Goal: Task Accomplishment & Management: Manage account settings

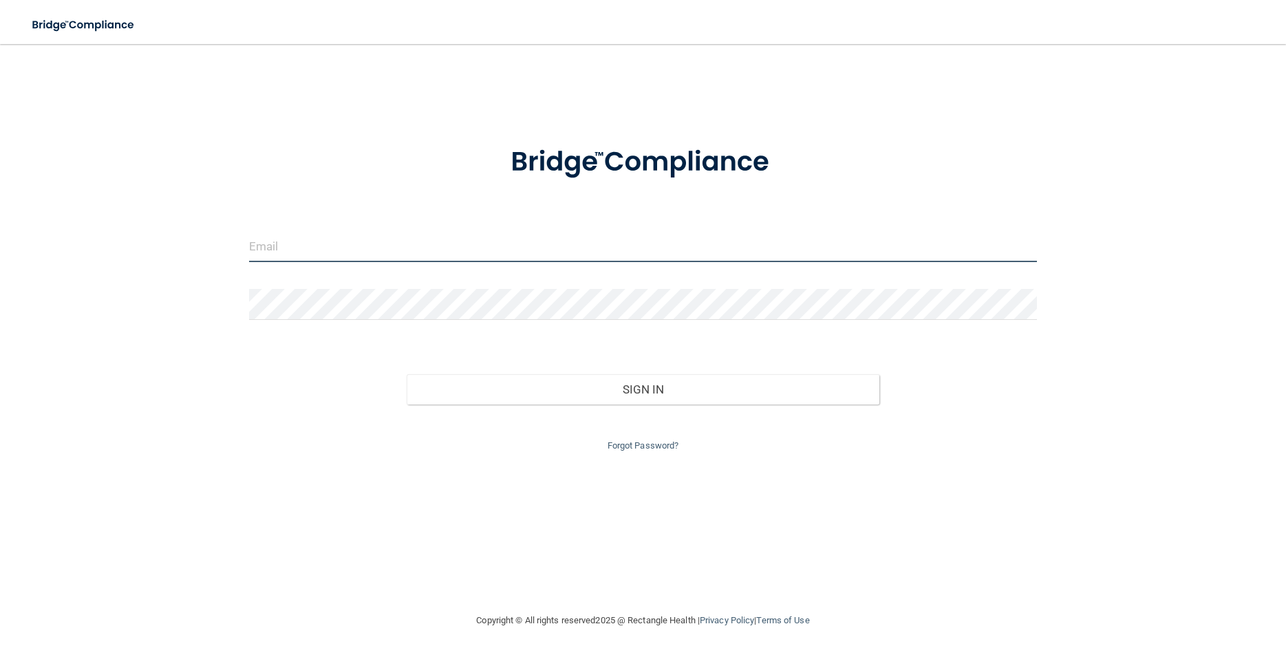
click at [324, 244] on input "email" at bounding box center [643, 246] width 788 height 31
type input "[EMAIL_ADDRESS][DOMAIN_NAME]"
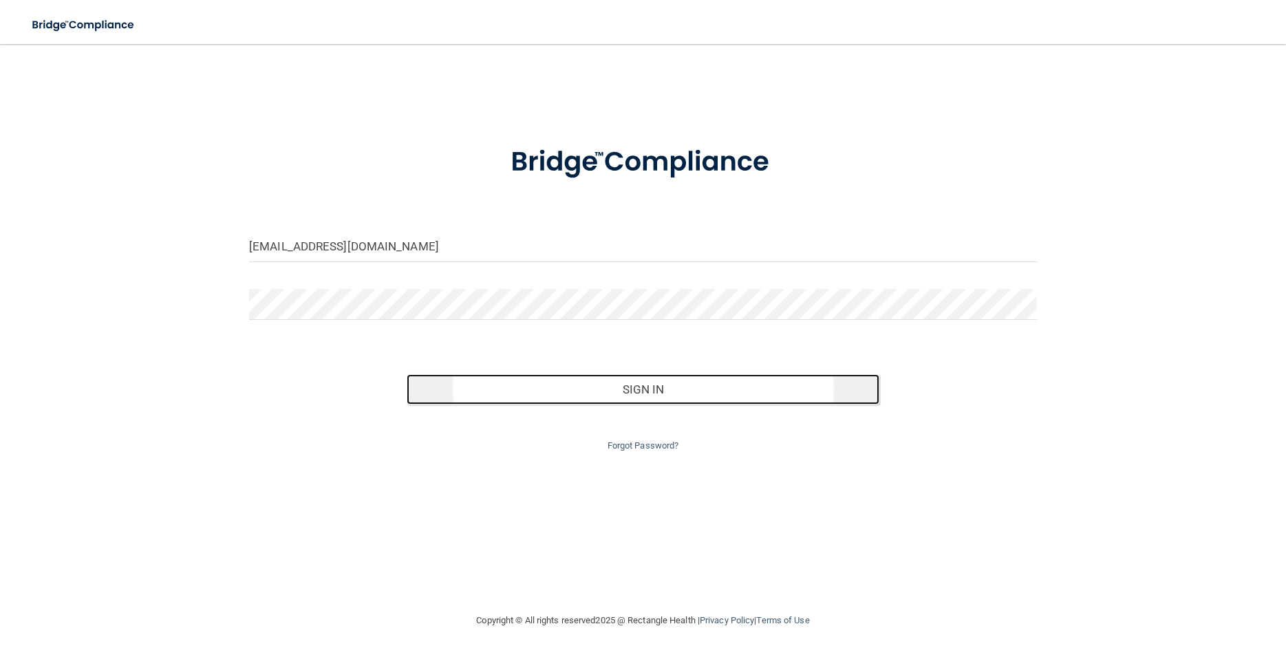
click at [602, 393] on button "Sign In" at bounding box center [643, 389] width 473 height 30
click at [718, 388] on button "Sign In" at bounding box center [643, 389] width 473 height 30
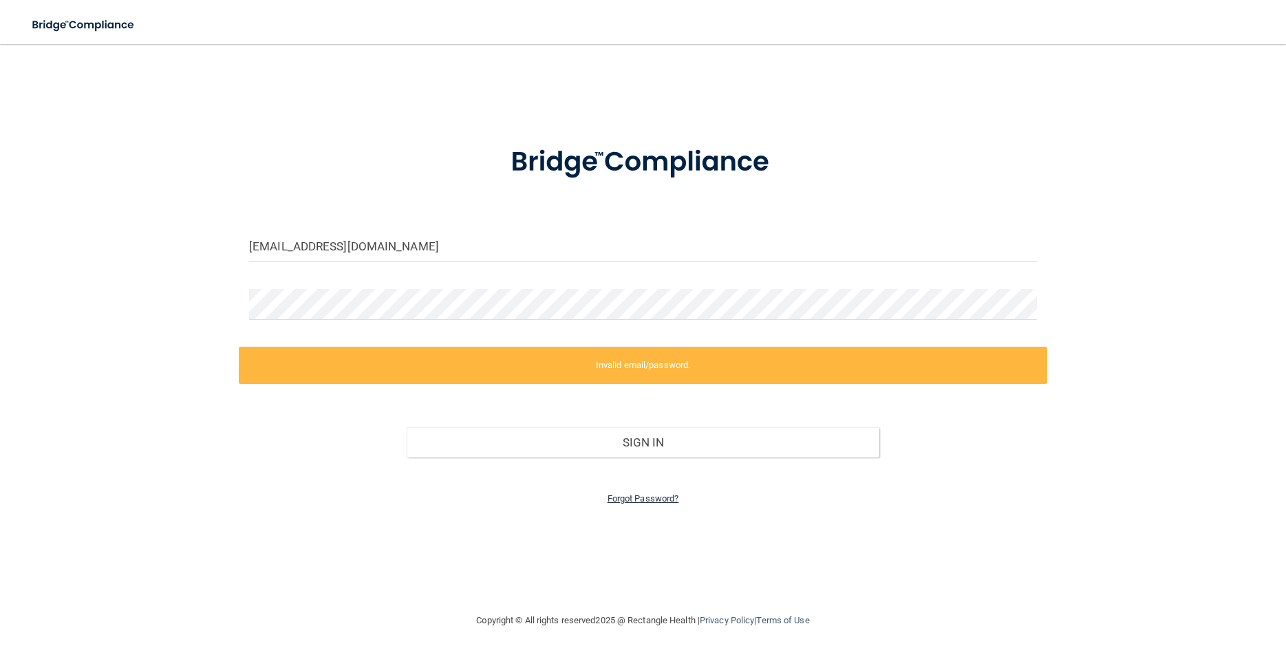
click at [647, 497] on link "Forgot Password?" at bounding box center [643, 498] width 72 height 10
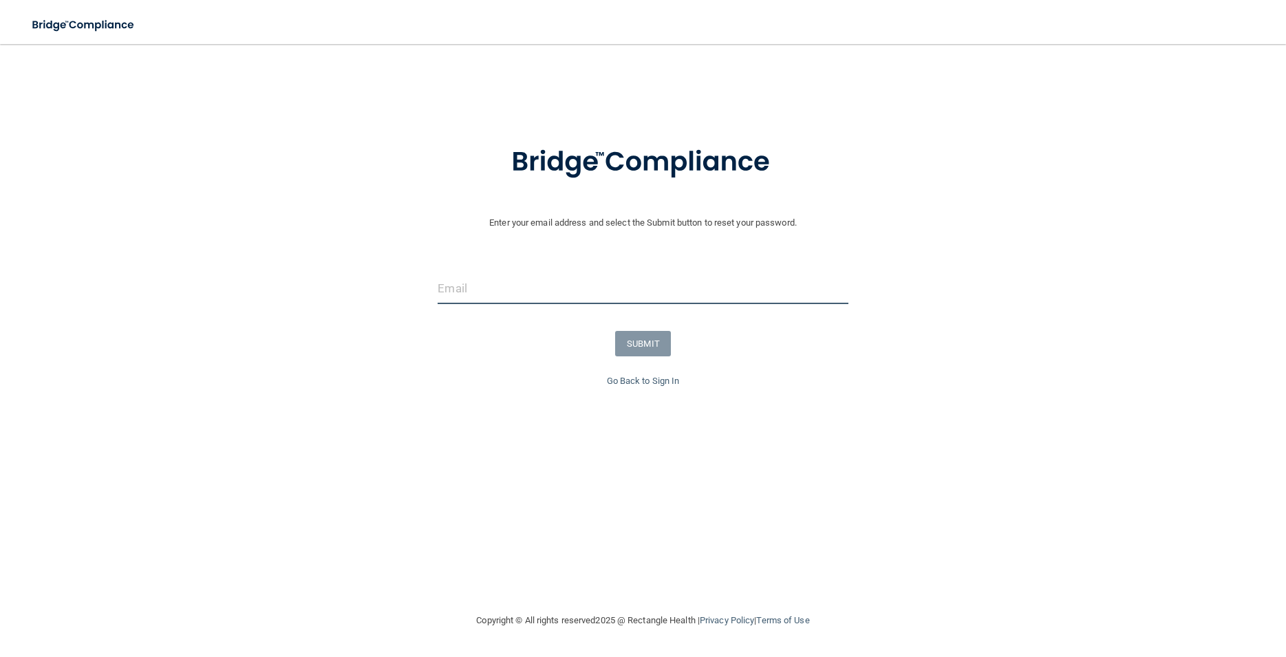
click at [505, 283] on input "email" at bounding box center [643, 288] width 410 height 31
type input "[EMAIL_ADDRESS][DOMAIN_NAME]"
click at [635, 343] on button "SUBMIT" at bounding box center [643, 343] width 56 height 25
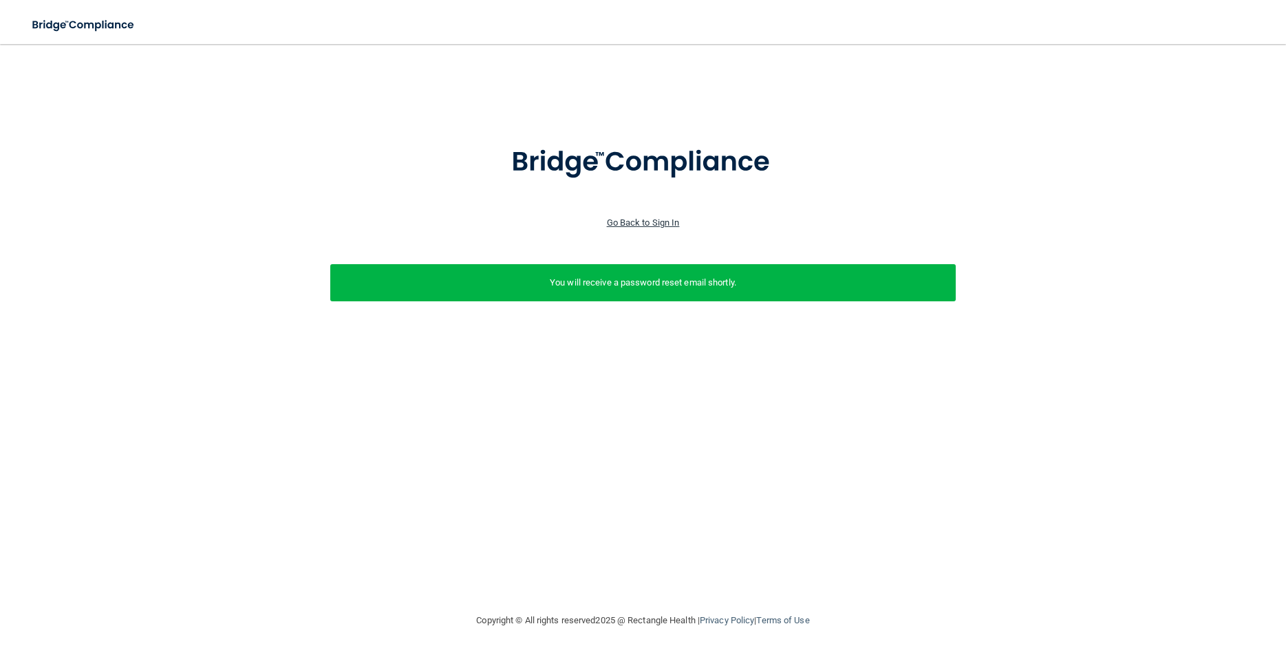
click at [638, 224] on link "Go Back to Sign In" at bounding box center [643, 222] width 73 height 10
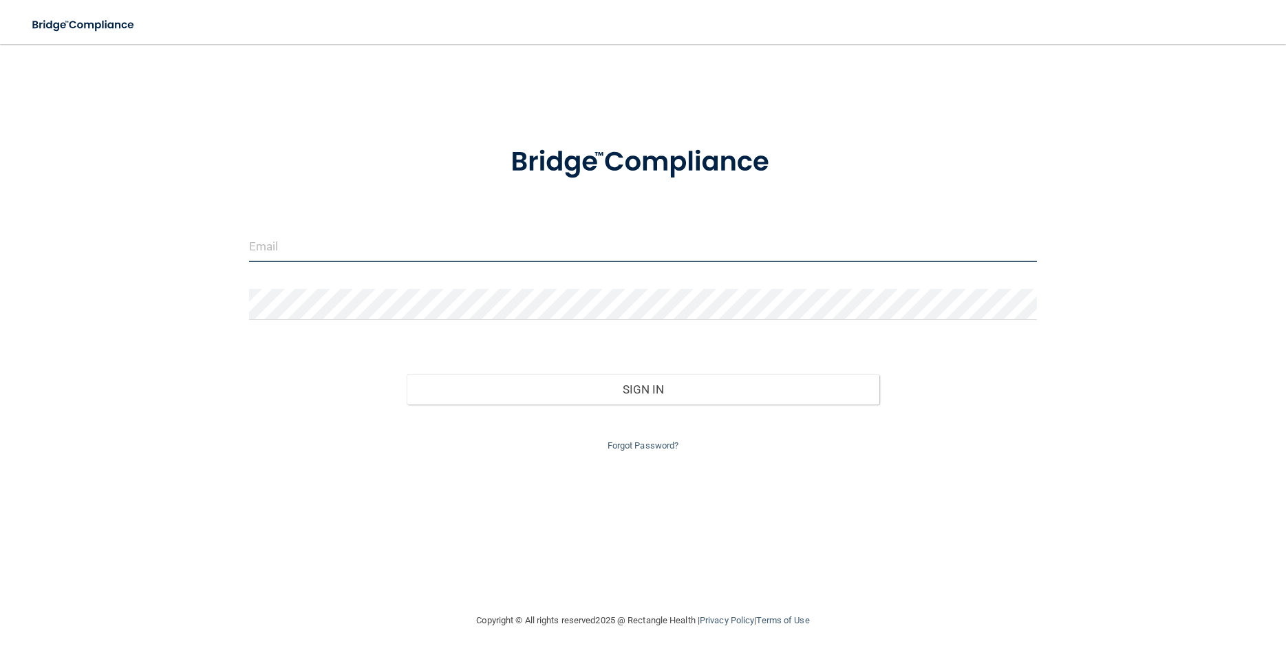
click at [430, 251] on input "email" at bounding box center [643, 246] width 788 height 31
type input "[EMAIL_ADDRESS][DOMAIN_NAME]"
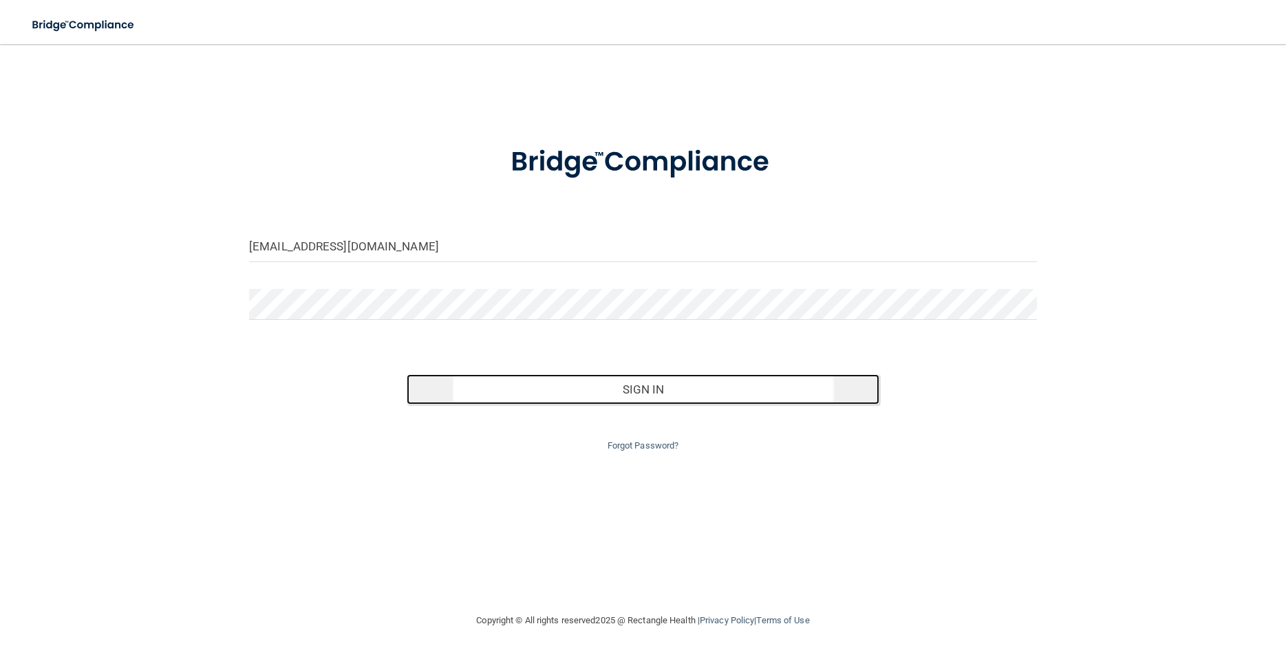
click at [526, 399] on button "Sign In" at bounding box center [643, 389] width 473 height 30
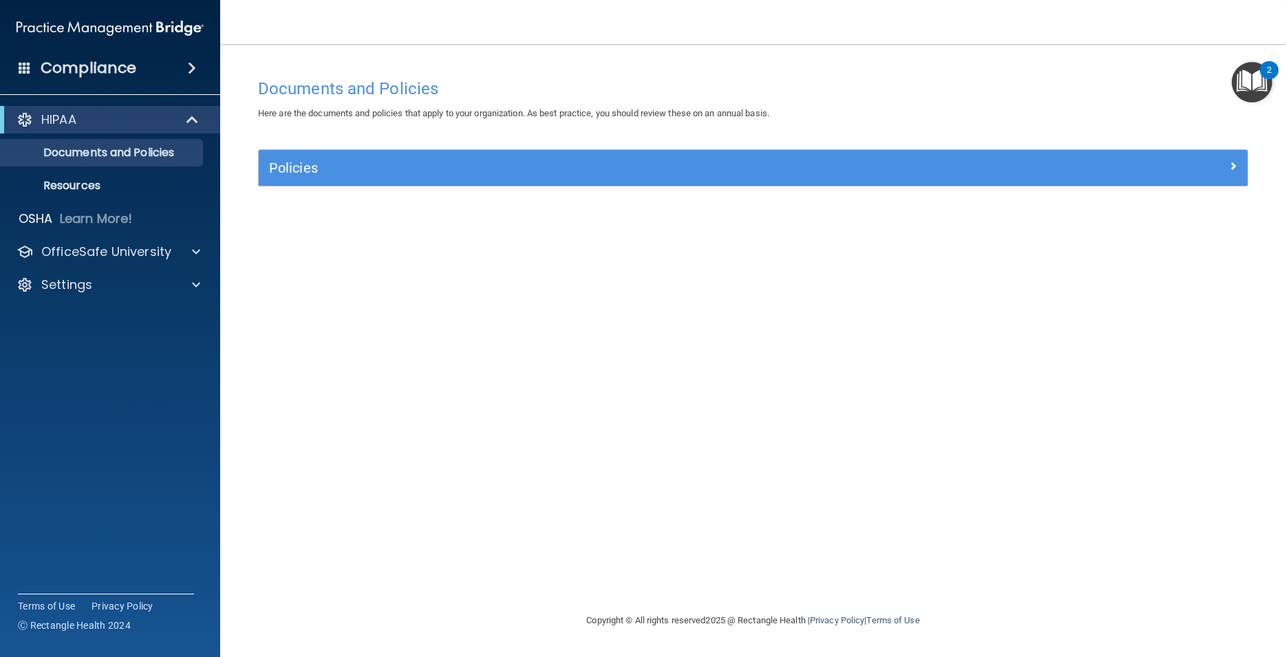
click at [1251, 80] on img "Open Resource Center, 2 new notifications" at bounding box center [1251, 82] width 41 height 41
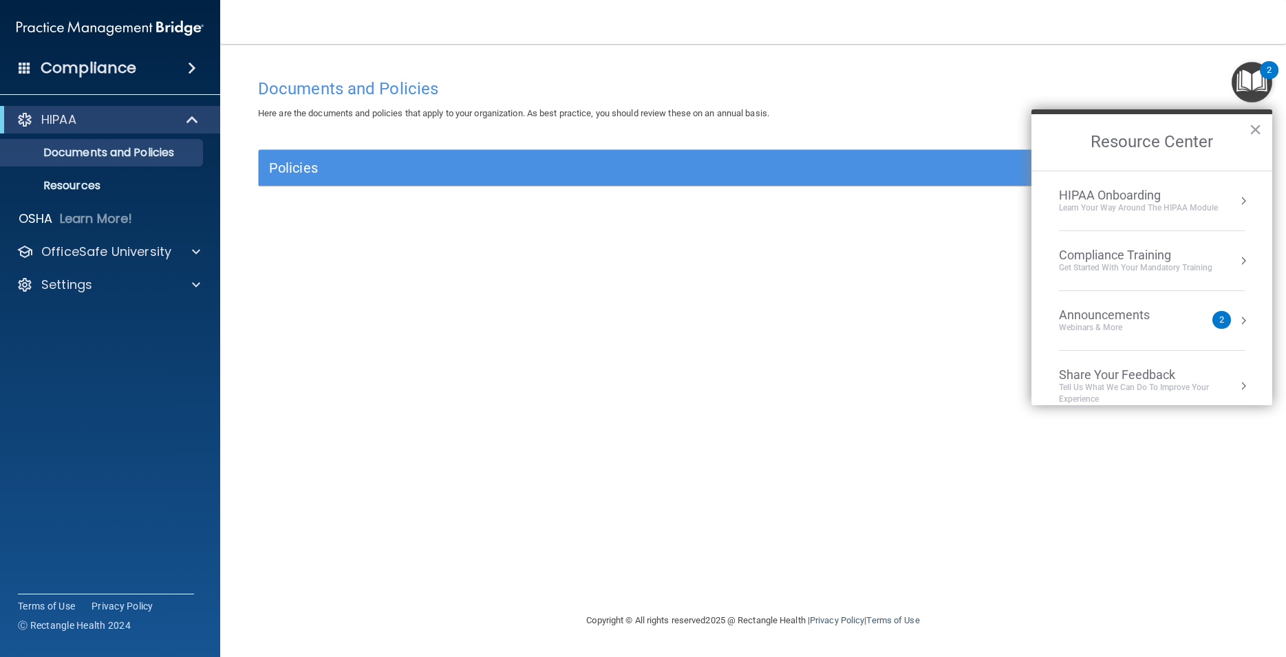
click at [753, 381] on div "Documents and Policies Here are the documents and policies that apply to your o…" at bounding box center [753, 342] width 1011 height 541
click at [1236, 322] on button "Resource Center" at bounding box center [1243, 321] width 14 height 14
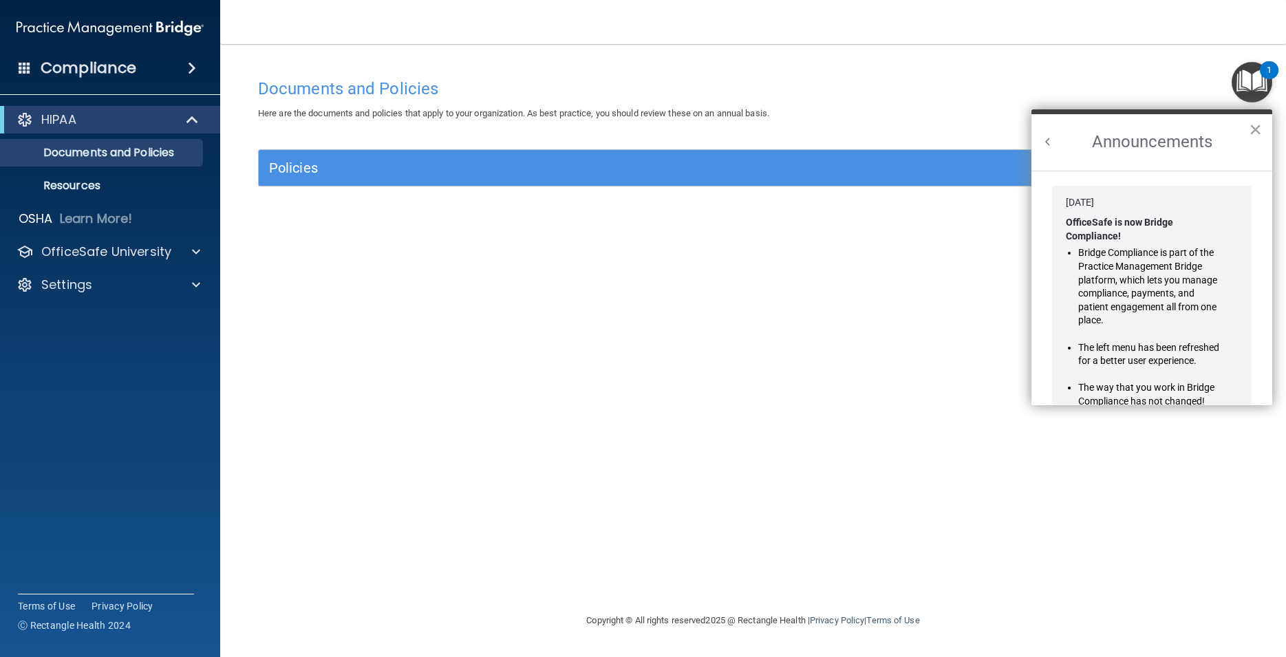
click at [607, 287] on div "Documents and Policies Here are the documents and policies that apply to your o…" at bounding box center [753, 342] width 1011 height 541
click at [72, 120] on p "HIPAA" at bounding box center [58, 119] width 35 height 17
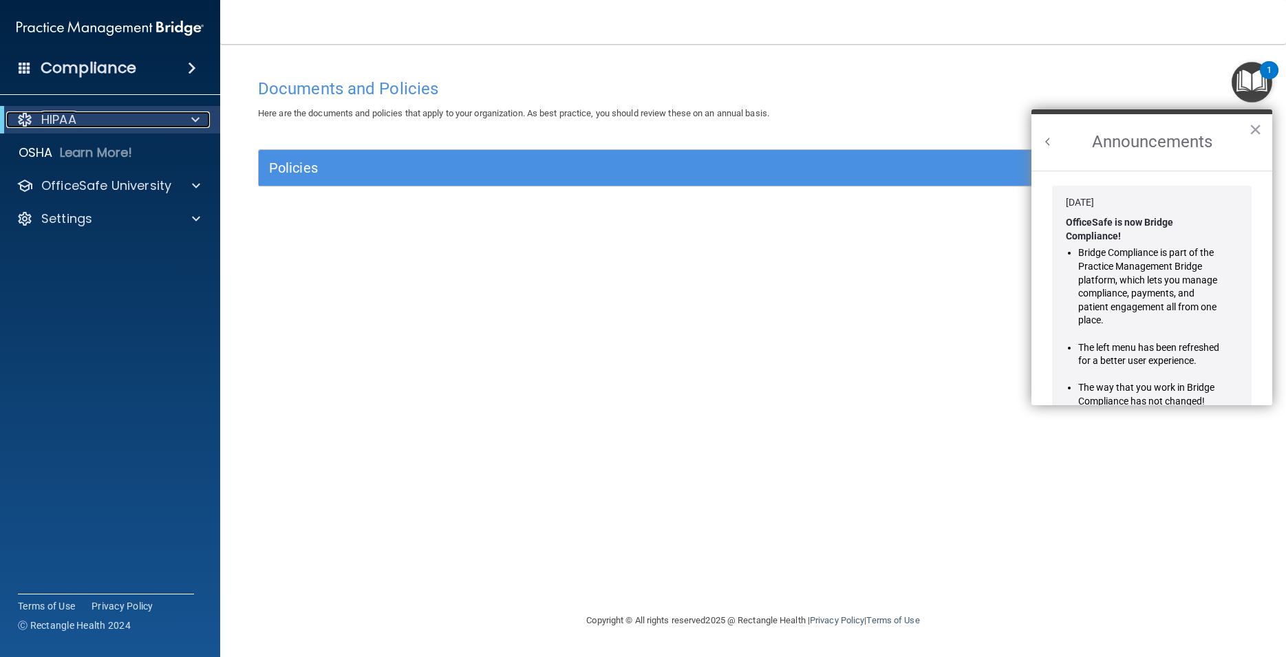
click at [191, 122] on div at bounding box center [193, 119] width 34 height 17
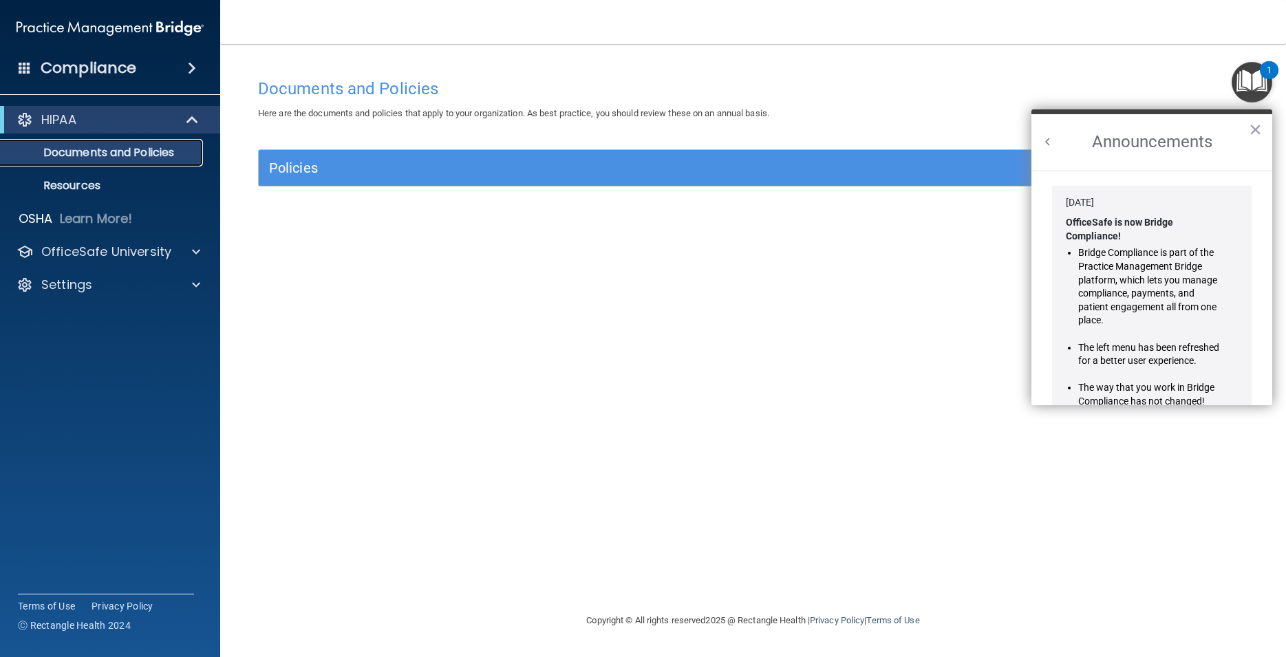
click at [96, 154] on p "Documents and Policies" at bounding box center [103, 153] width 188 height 14
click at [115, 283] on div "Settings" at bounding box center [91, 285] width 171 height 17
click at [98, 320] on p "My Account" at bounding box center [103, 318] width 188 height 14
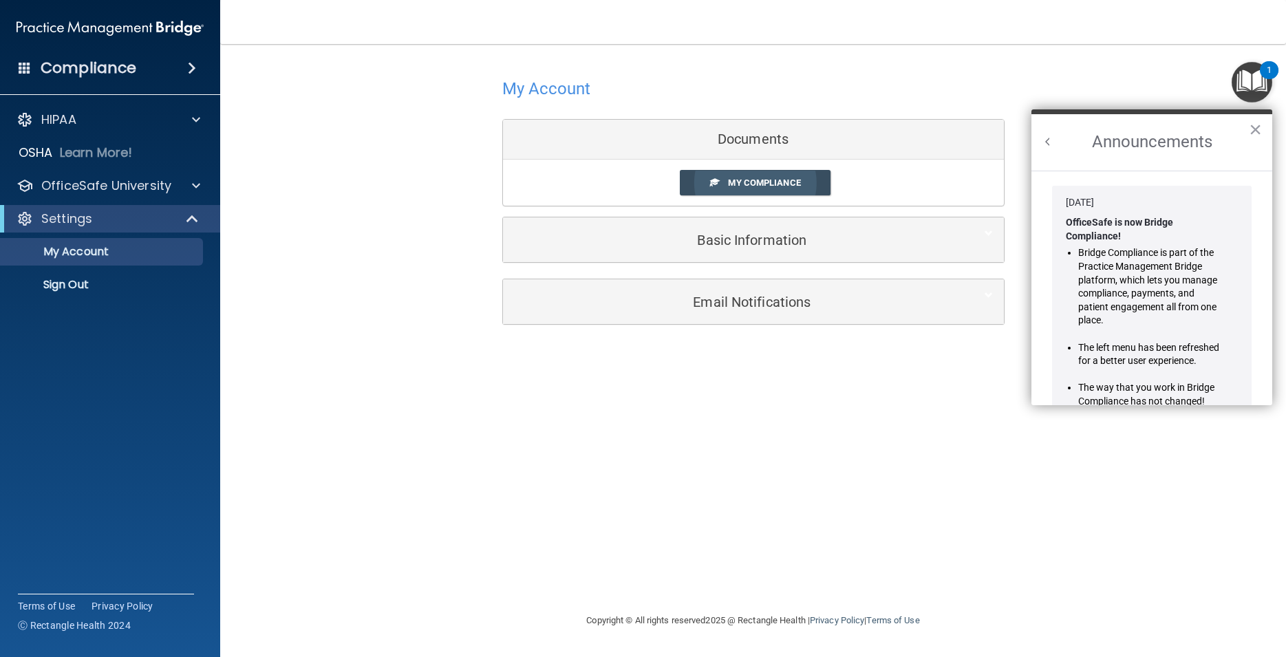
click at [777, 186] on span "My Compliance" at bounding box center [764, 182] width 72 height 10
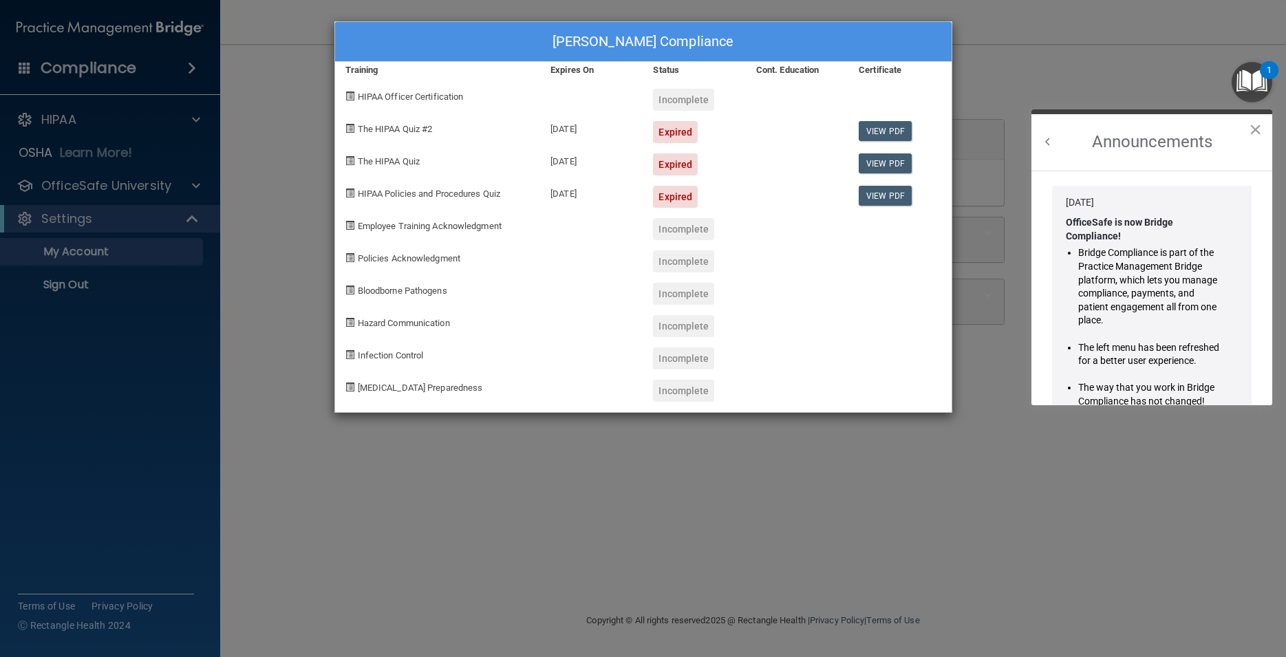
click at [936, 33] on div "[PERSON_NAME] Compliance" at bounding box center [643, 42] width 616 height 40
click at [1038, 74] on div "[PERSON_NAME] Compliance Training Expires On Status Cont. Education Certificate…" at bounding box center [643, 328] width 1286 height 657
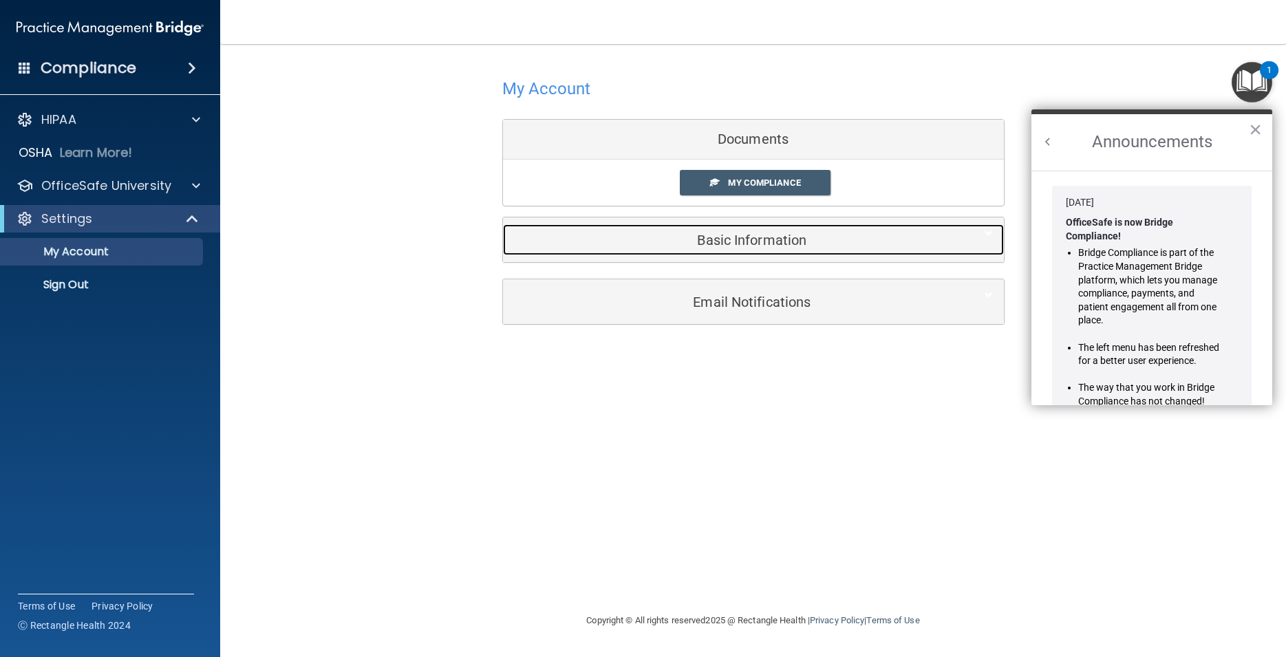
click at [764, 242] on h5 "Basic Information" at bounding box center [732, 240] width 438 height 15
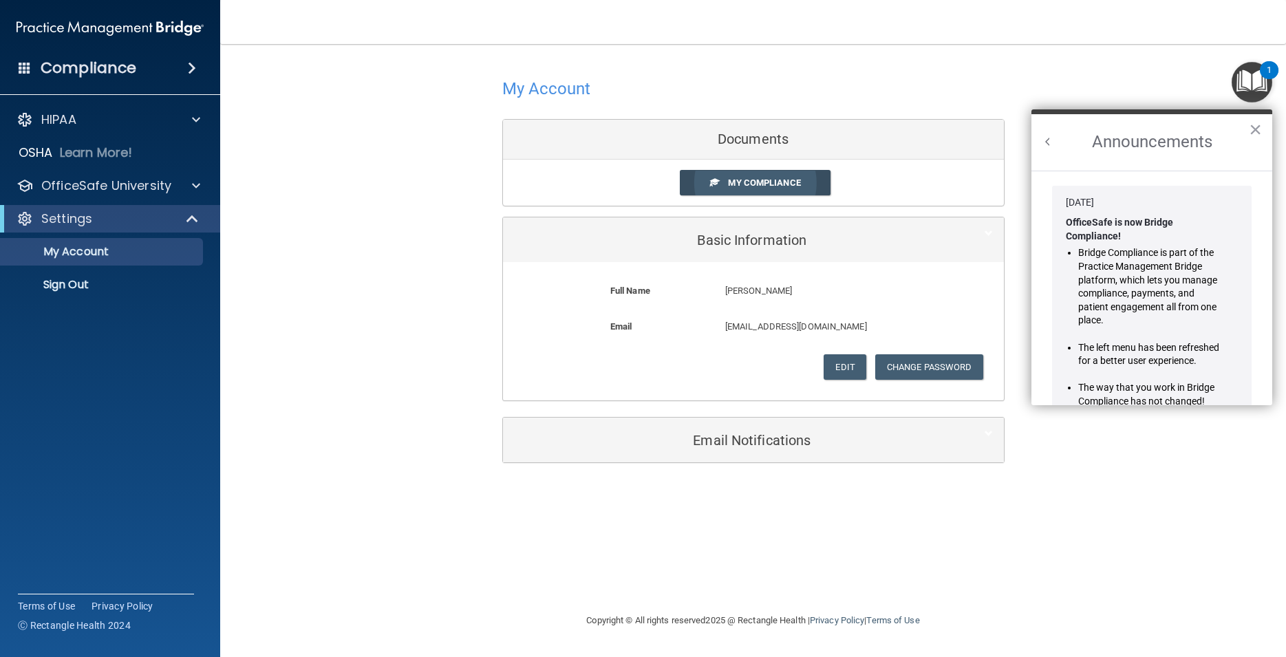
click at [770, 180] on span "My Compliance" at bounding box center [764, 182] width 72 height 10
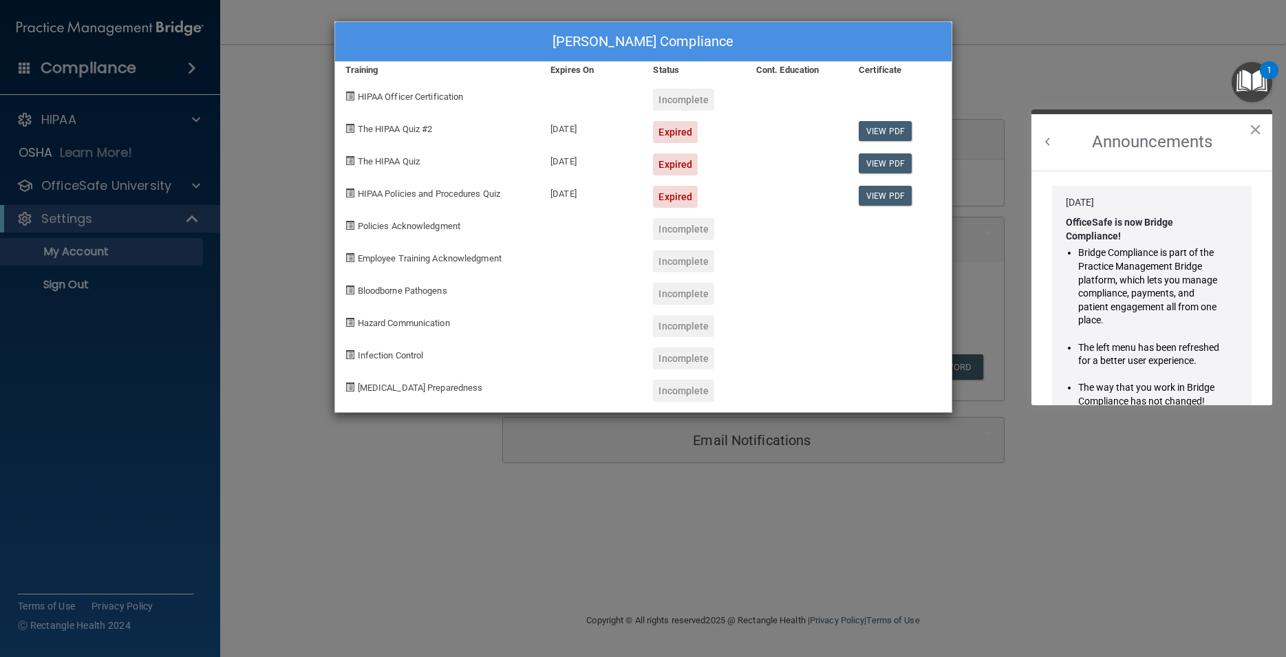
click at [1258, 127] on button "×" at bounding box center [1255, 129] width 13 height 22
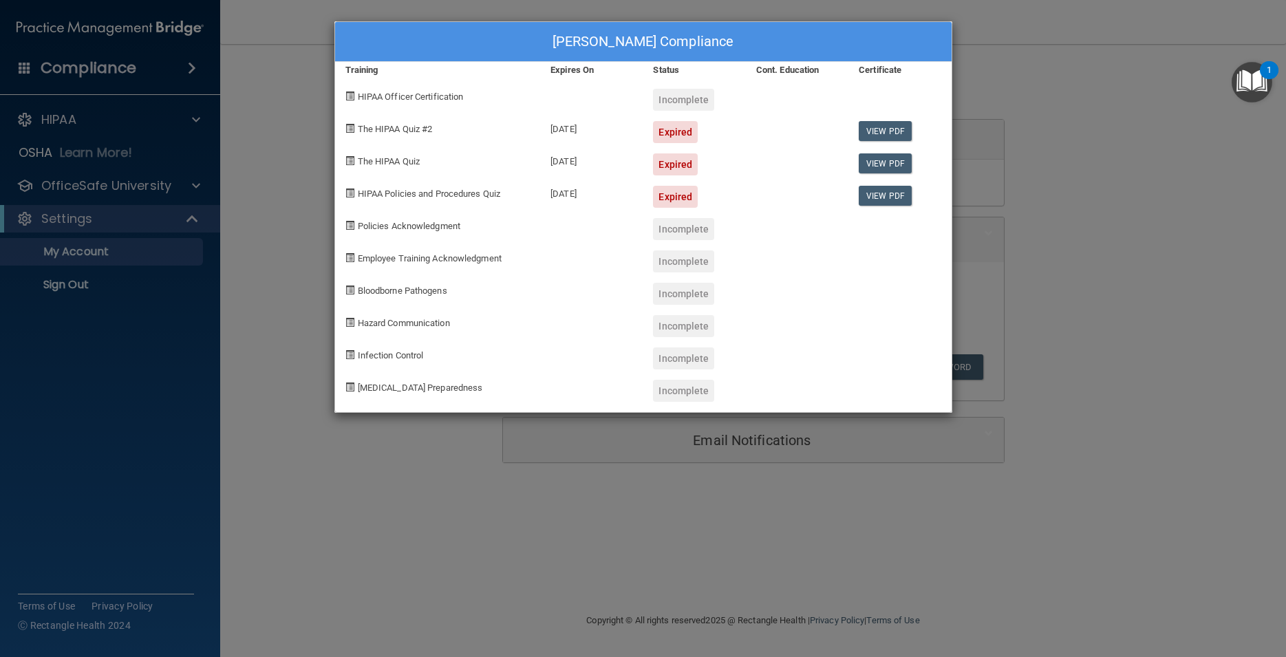
click at [1247, 76] on img "Open Resource Center, 1 new notification" at bounding box center [1251, 82] width 41 height 41
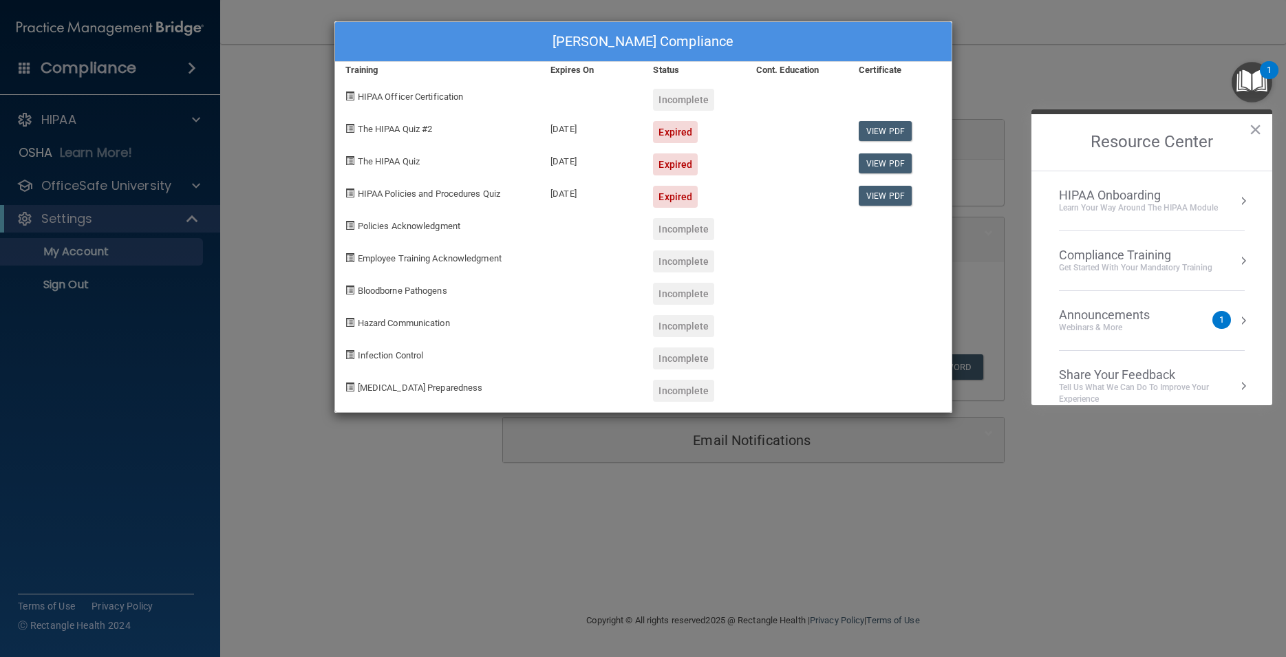
click at [1161, 326] on div "Webinars & More" at bounding box center [1118, 328] width 118 height 12
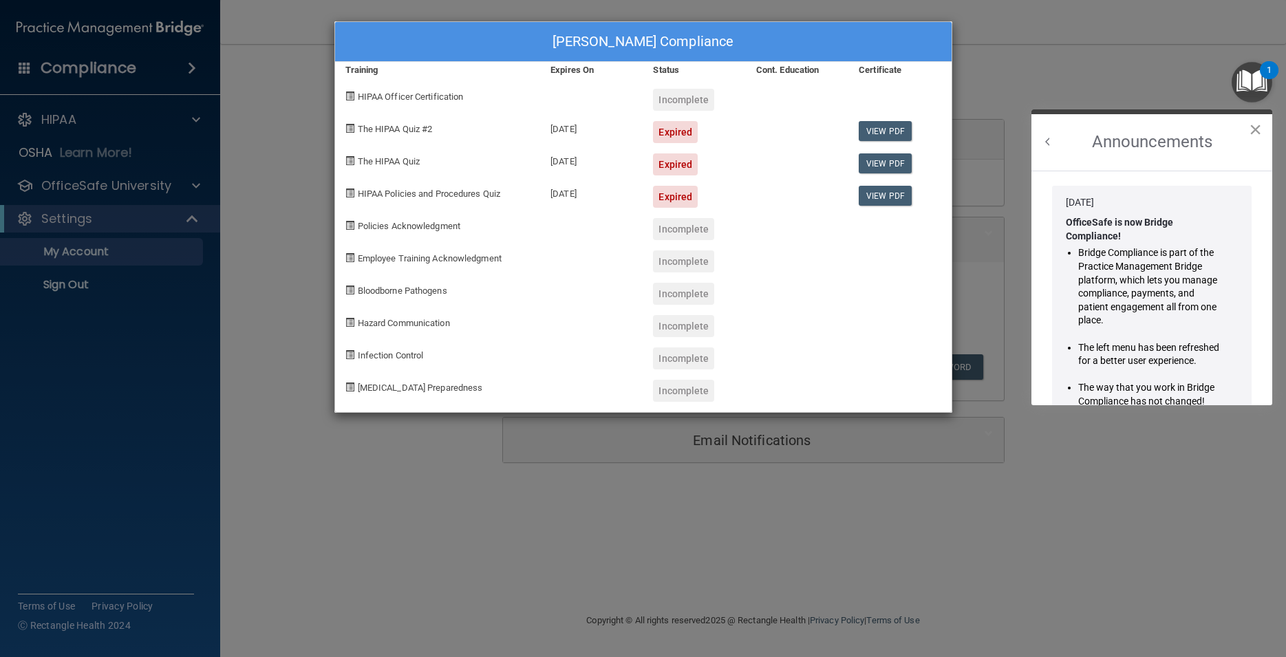
click at [1258, 130] on button "×" at bounding box center [1255, 129] width 13 height 22
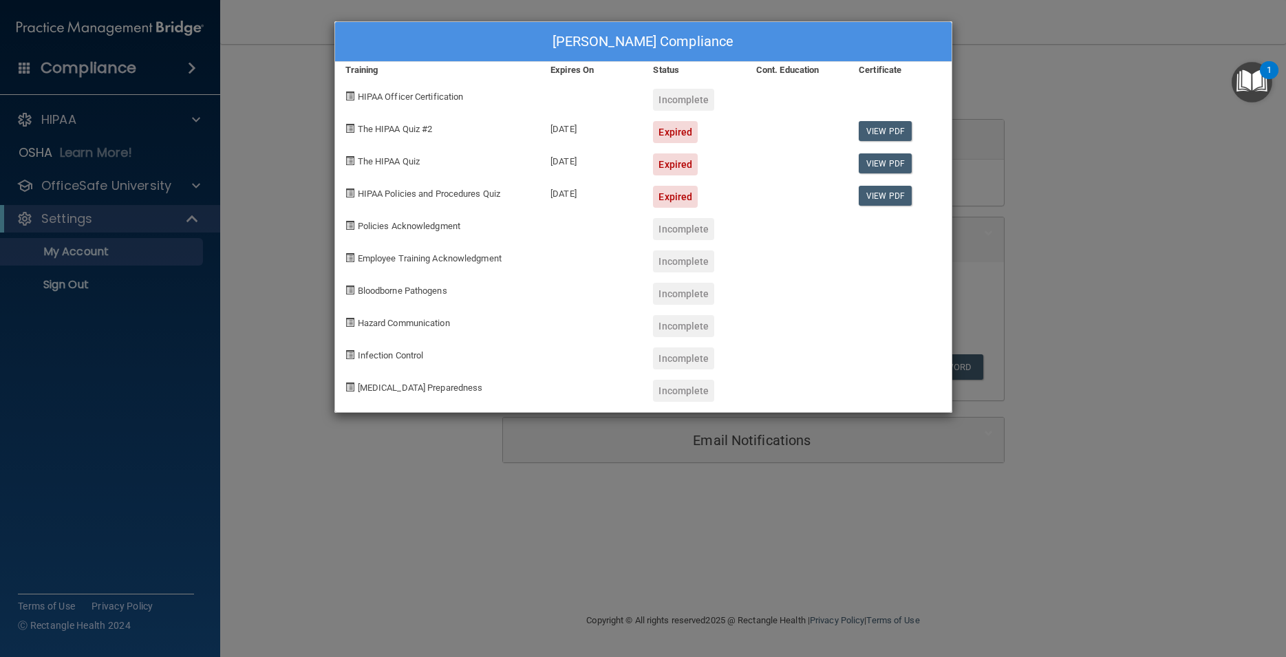
click at [1249, 79] on img "Open Resource Center, 1 new notification" at bounding box center [1251, 82] width 41 height 41
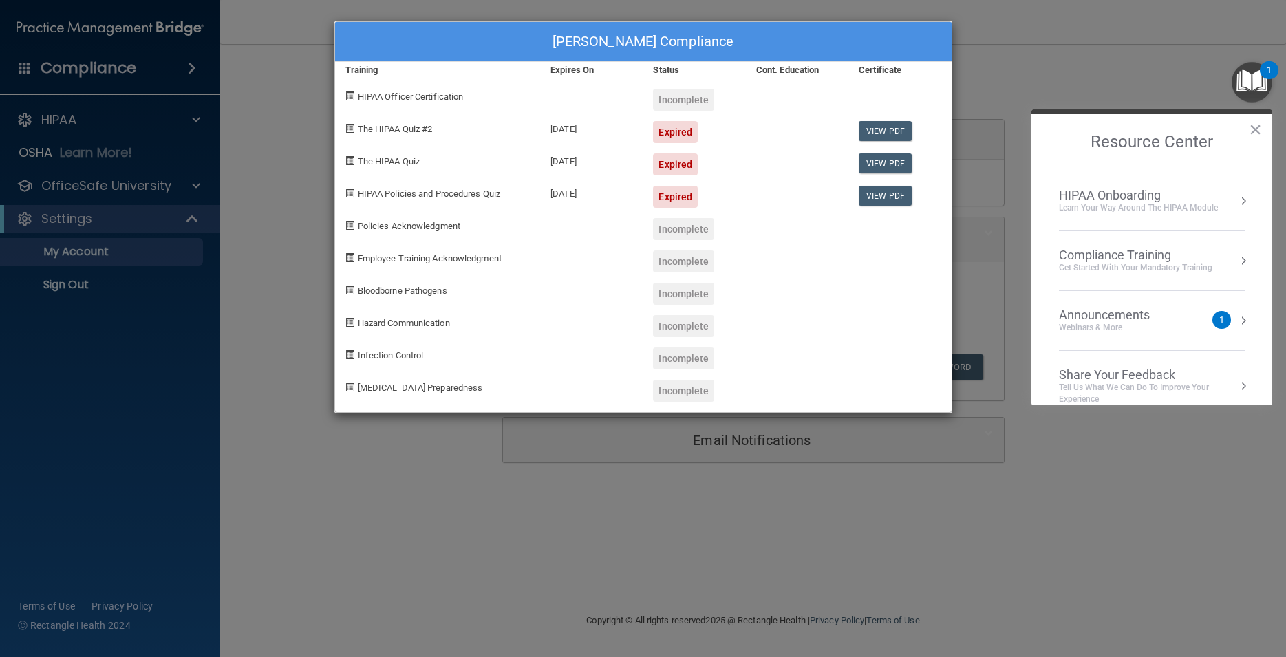
click at [1054, 497] on div "[PERSON_NAME] Compliance Training Expires On Status Cont. Education Certificate…" at bounding box center [643, 328] width 1286 height 657
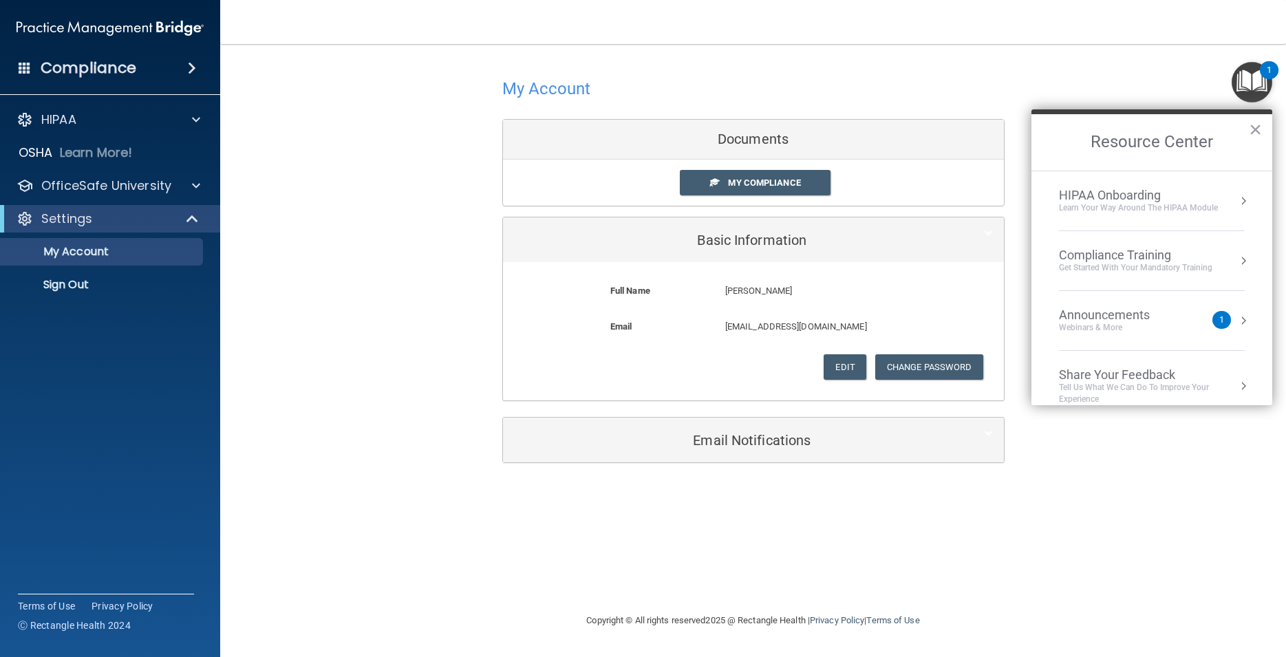
click at [384, 322] on div "My Account Documents My Compliance My Compliance My BAA Basic Information Full …" at bounding box center [753, 268] width 1011 height 421
click at [844, 374] on button "Edit" at bounding box center [844, 366] width 42 height 25
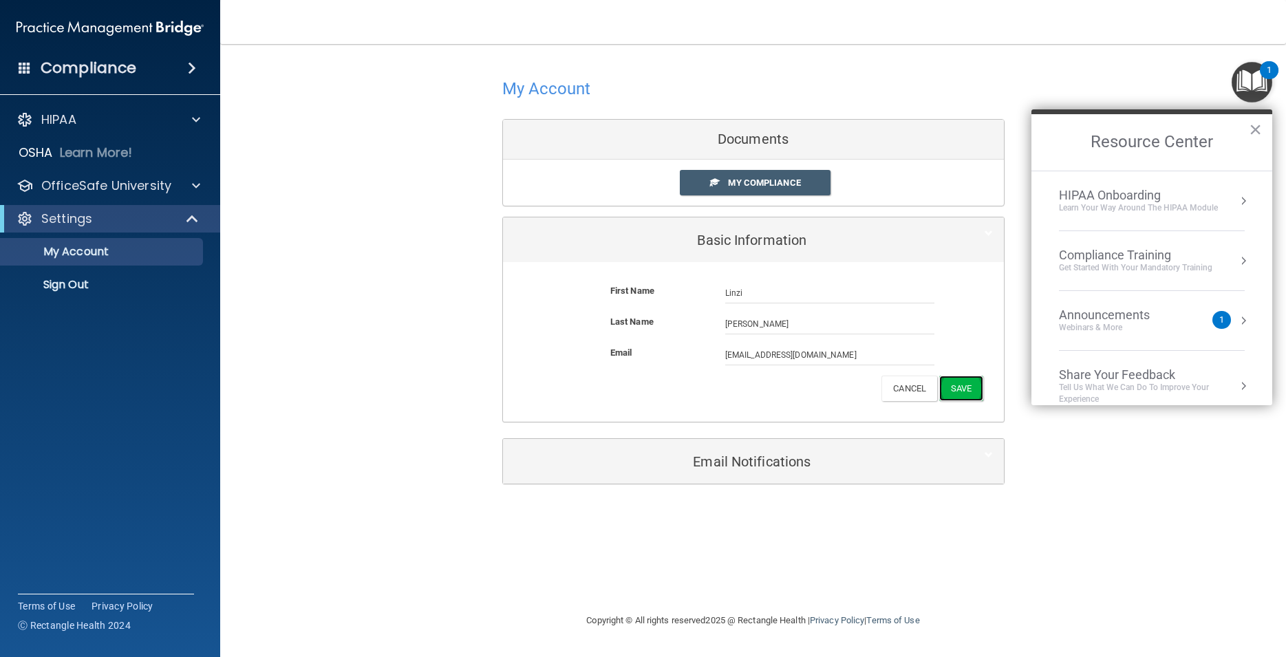
click at [962, 385] on button "Save" at bounding box center [960, 388] width 43 height 25
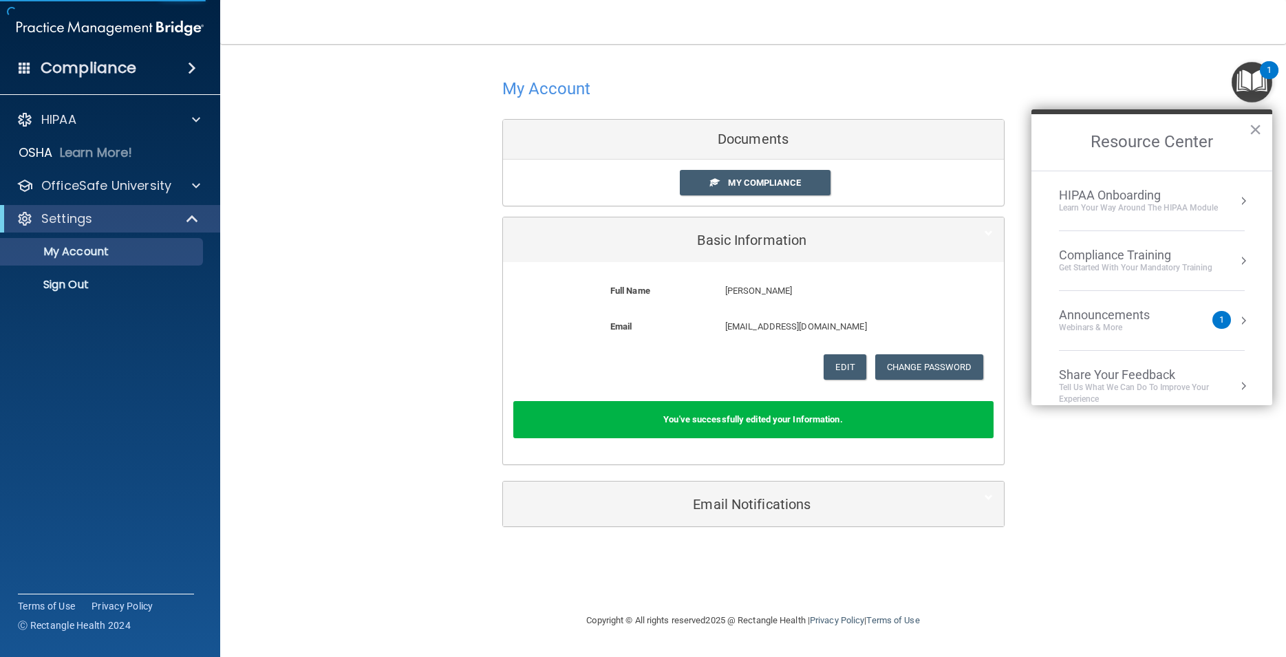
click at [191, 65] on span at bounding box center [192, 68] width 8 height 17
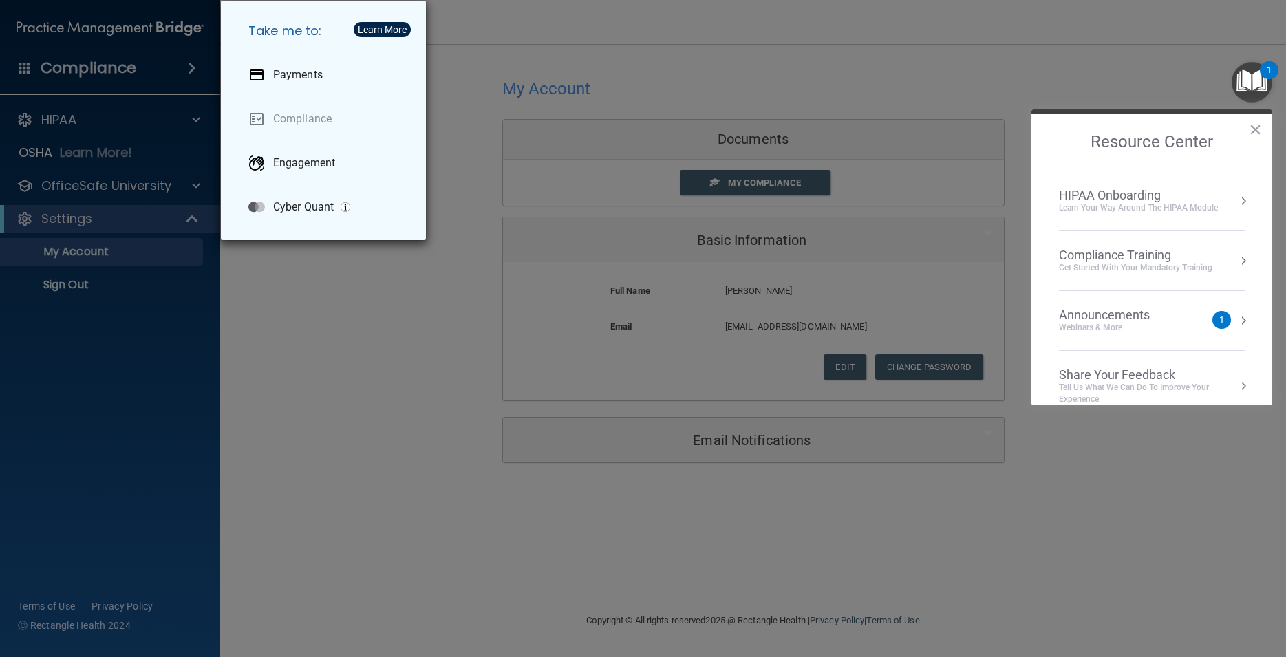
click at [110, 120] on div "Take me to: Payments Compliance Engagement Cyber Quant" at bounding box center [643, 328] width 1286 height 657
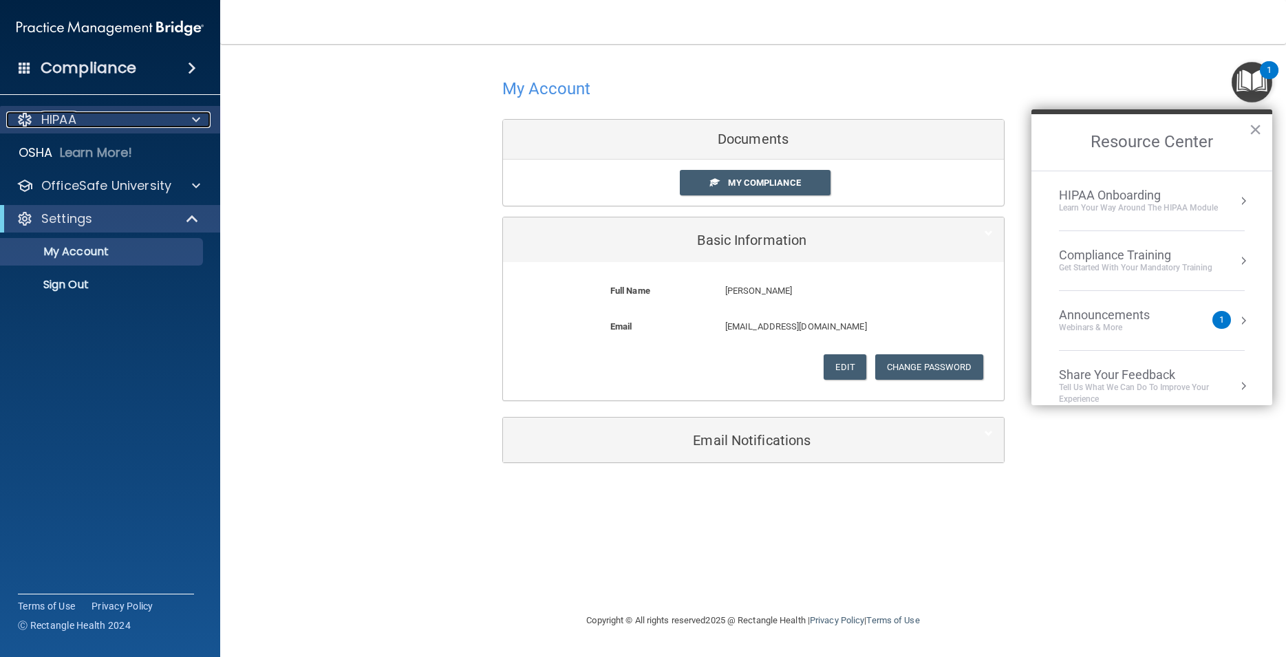
click at [67, 121] on p "HIPAA" at bounding box center [58, 119] width 35 height 17
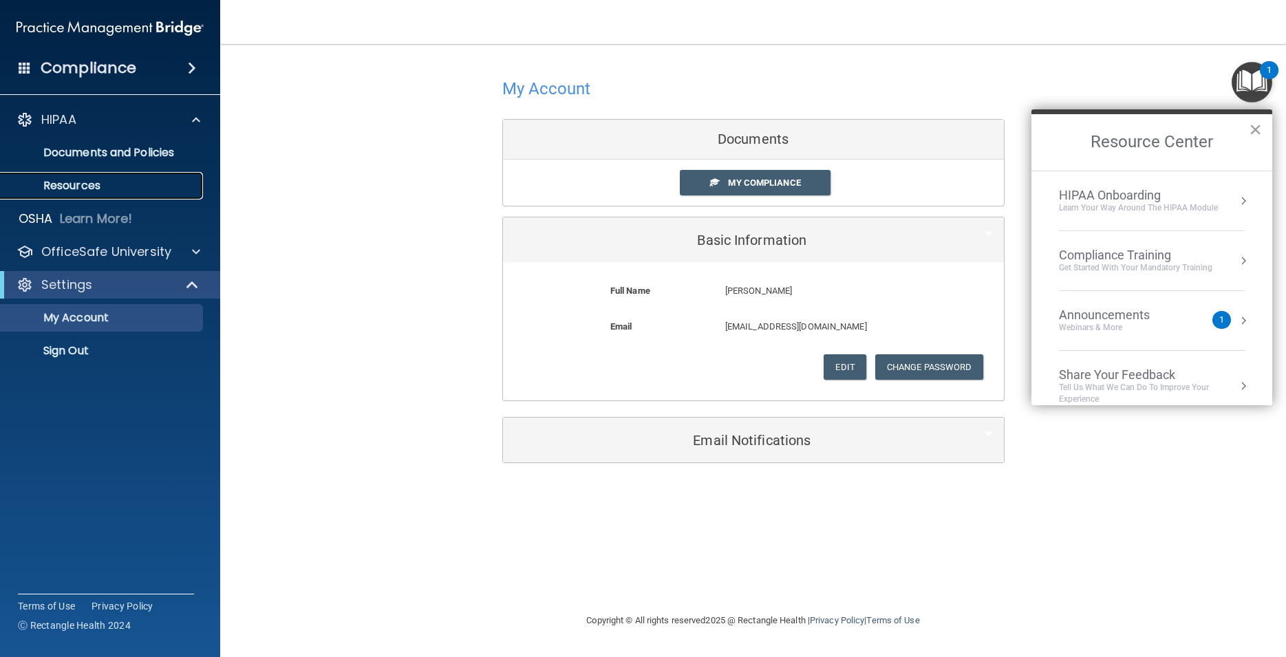
click at [96, 188] on p "Resources" at bounding box center [103, 186] width 188 height 14
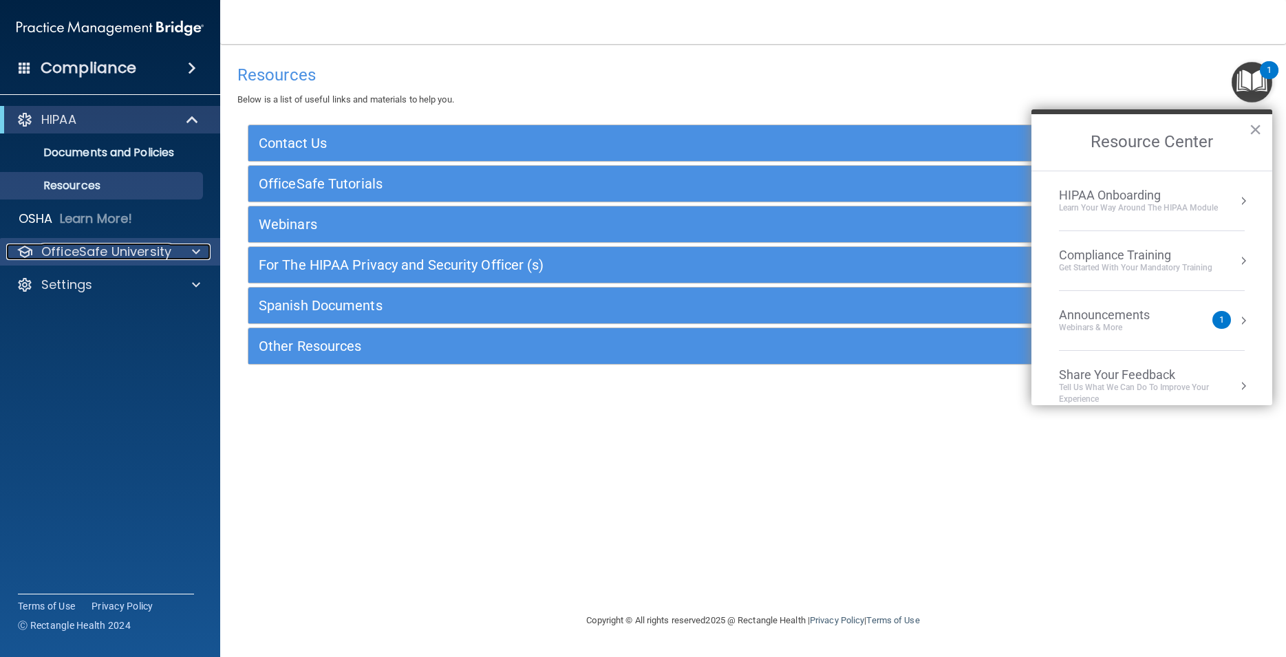
click at [127, 254] on p "OfficeSafe University" at bounding box center [106, 252] width 130 height 17
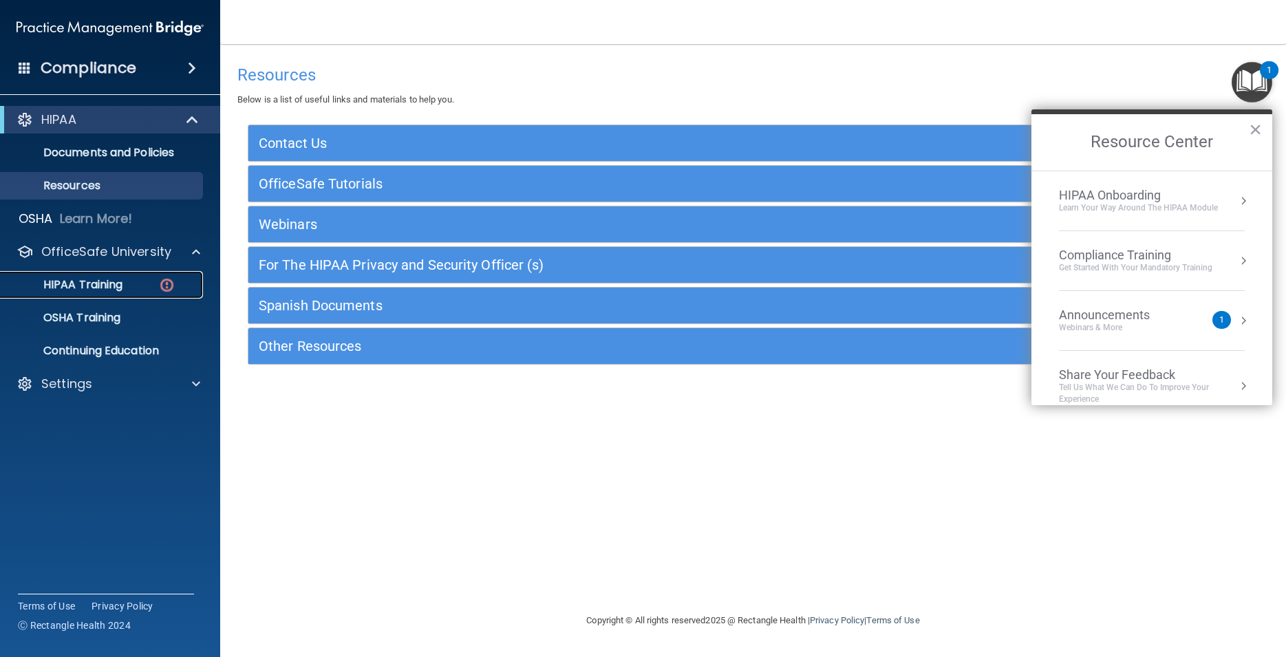
click at [168, 284] on img at bounding box center [166, 285] width 17 height 17
